Goal: Navigation & Orientation: Go to known website

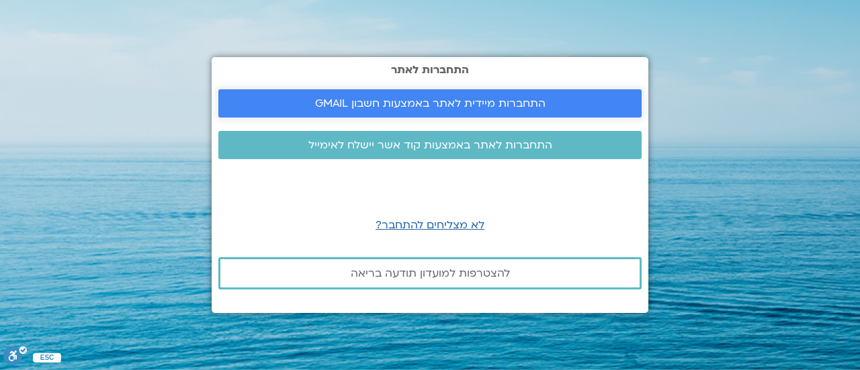
click at [396, 104] on span "התחברות מיידית לאתר באמצעות חשבון GMAIL" at bounding box center [430, 103] width 230 height 12
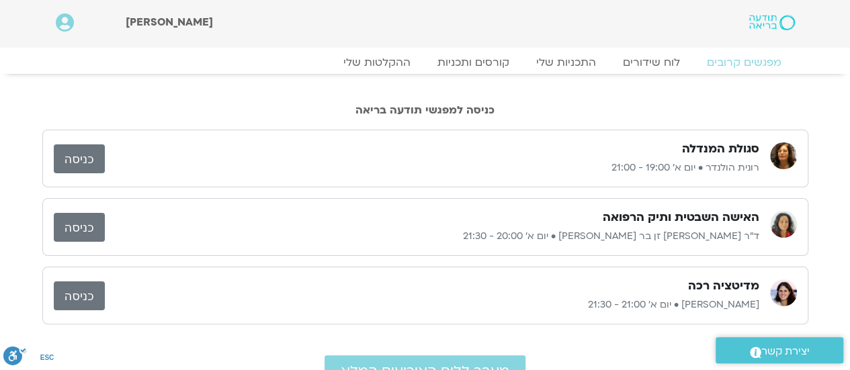
click at [71, 219] on link "כניסה" at bounding box center [79, 227] width 51 height 29
